Goal: Information Seeking & Learning: Learn about a topic

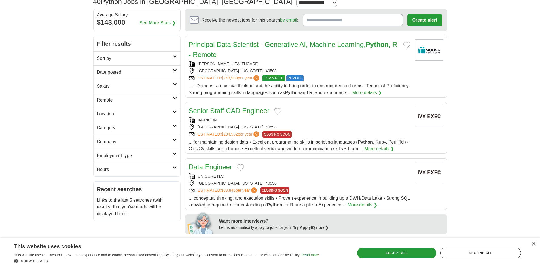
scroll to position [57, 0]
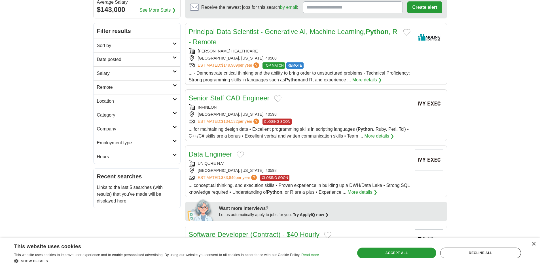
click at [371, 135] on link "More details ❯" at bounding box center [380, 136] width 30 height 7
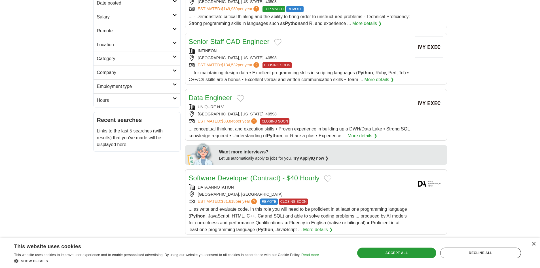
scroll to position [113, 0]
click at [205, 99] on link "Data Engineer" at bounding box center [210, 98] width 43 height 8
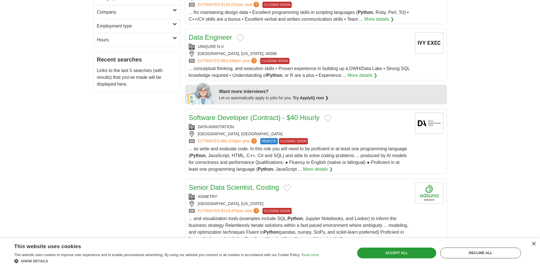
scroll to position [199, 0]
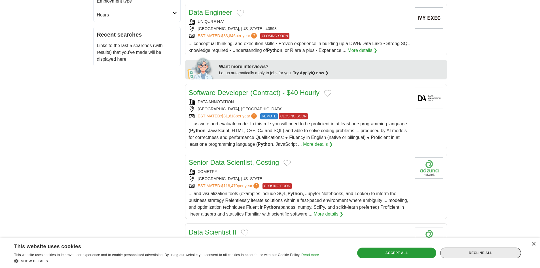
click at [472, 251] on div "Decline all" at bounding box center [481, 253] width 81 height 11
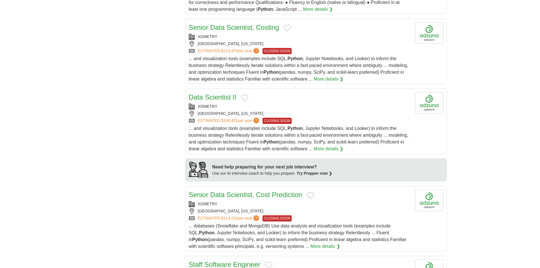
scroll to position [340, 0]
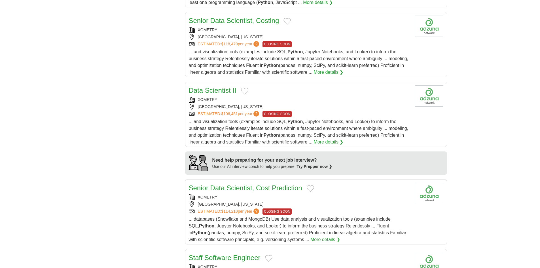
click at [201, 91] on link "Data Scientist II" at bounding box center [213, 91] width 48 height 8
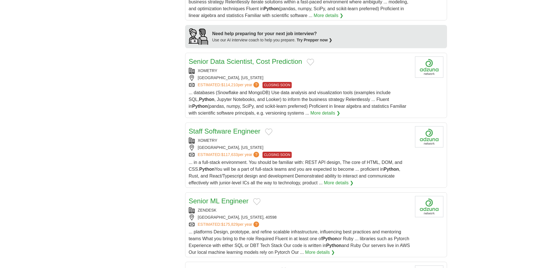
scroll to position [511, 0]
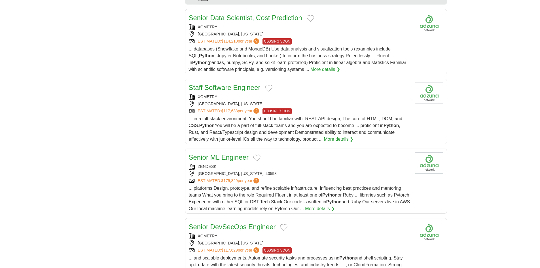
click at [224, 86] on link "Staff Software Engineer" at bounding box center [225, 88] width 72 height 8
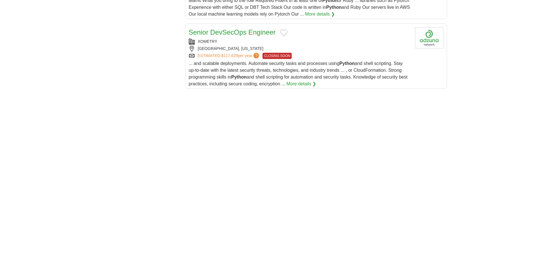
scroll to position [709, 0]
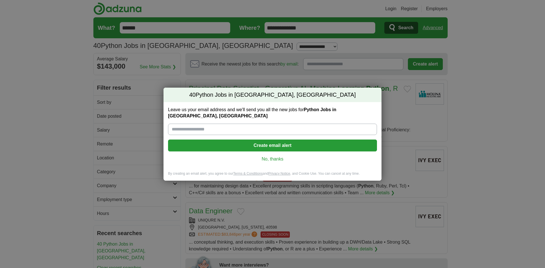
click at [56, 134] on div "40 Python Jobs in Lexington, KY Leave us your email address and we'll send you …" at bounding box center [272, 134] width 545 height 268
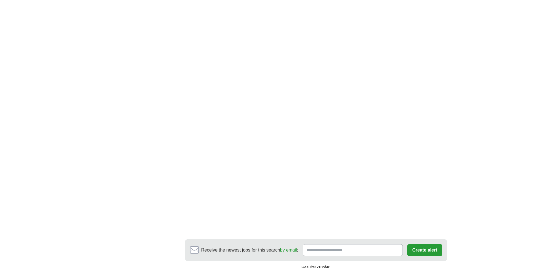
scroll to position [954, 0]
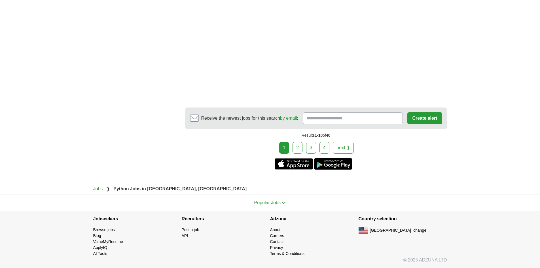
click at [299, 146] on link "2" at bounding box center [298, 148] width 10 height 12
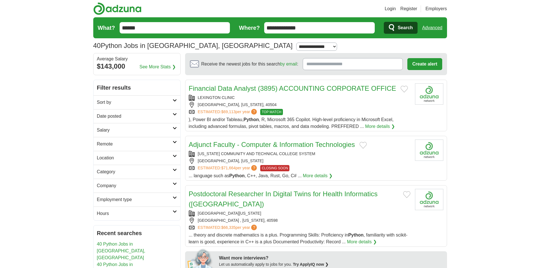
click at [215, 143] on link "Adjunct Faculty - Computer & Information Technologies" at bounding box center [272, 145] width 167 height 8
click at [222, 86] on link "Financial Data Analyst (3895) ACCOUNTING CORPORATE OFFICE" at bounding box center [293, 89] width 208 height 8
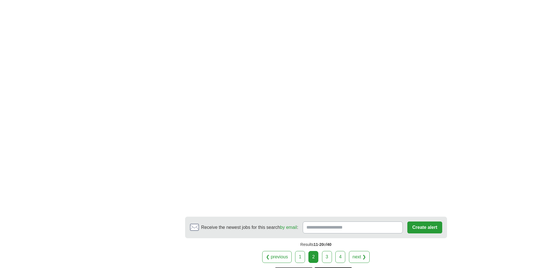
scroll to position [879, 0]
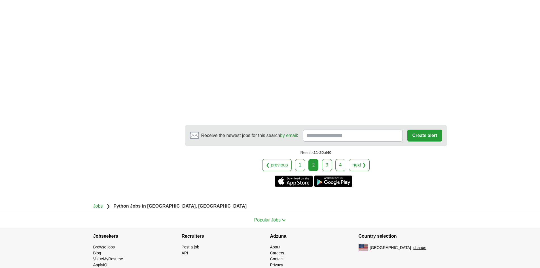
click at [326, 159] on link "3" at bounding box center [327, 165] width 10 height 12
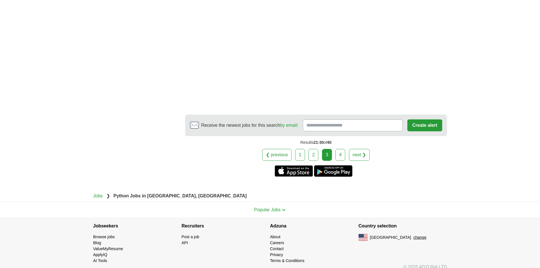
scroll to position [886, 0]
click at [339, 149] on link "4" at bounding box center [341, 155] width 10 height 12
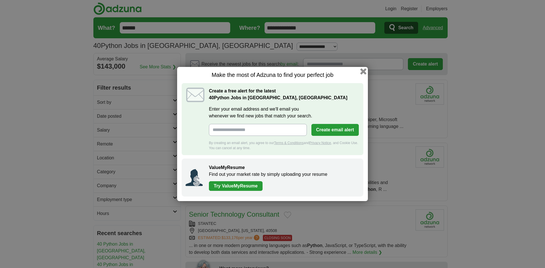
click at [364, 73] on button "button" at bounding box center [363, 71] width 6 height 6
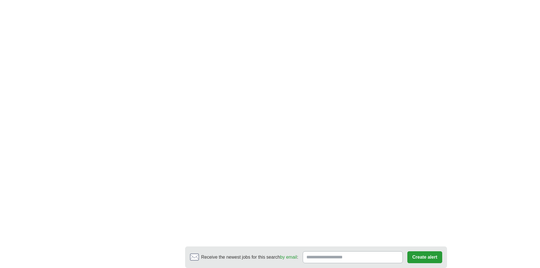
scroll to position [932, 0]
